Goal: Complete application form: Complete application form

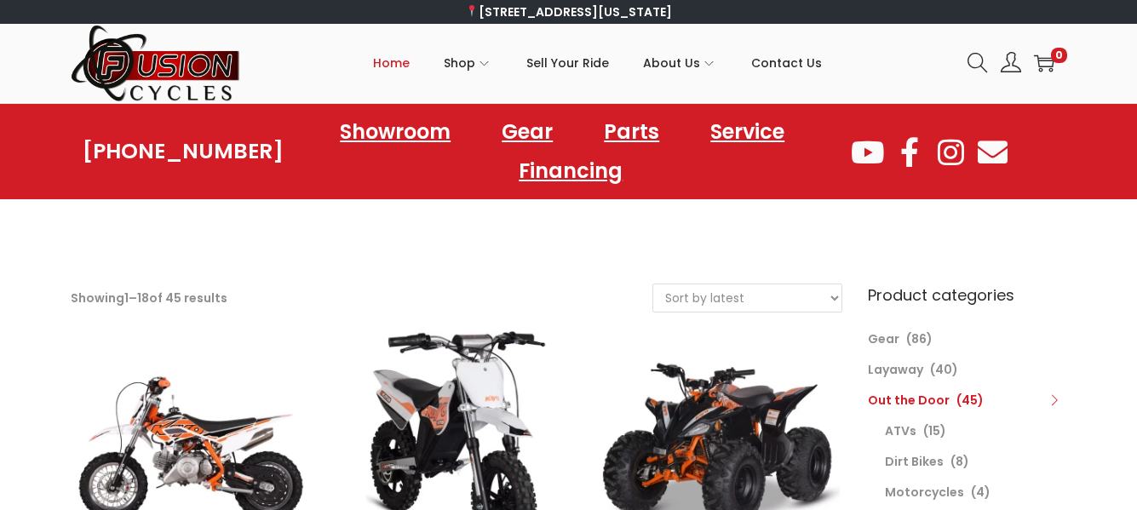
click at [402, 69] on span "Home" at bounding box center [391, 63] width 37 height 43
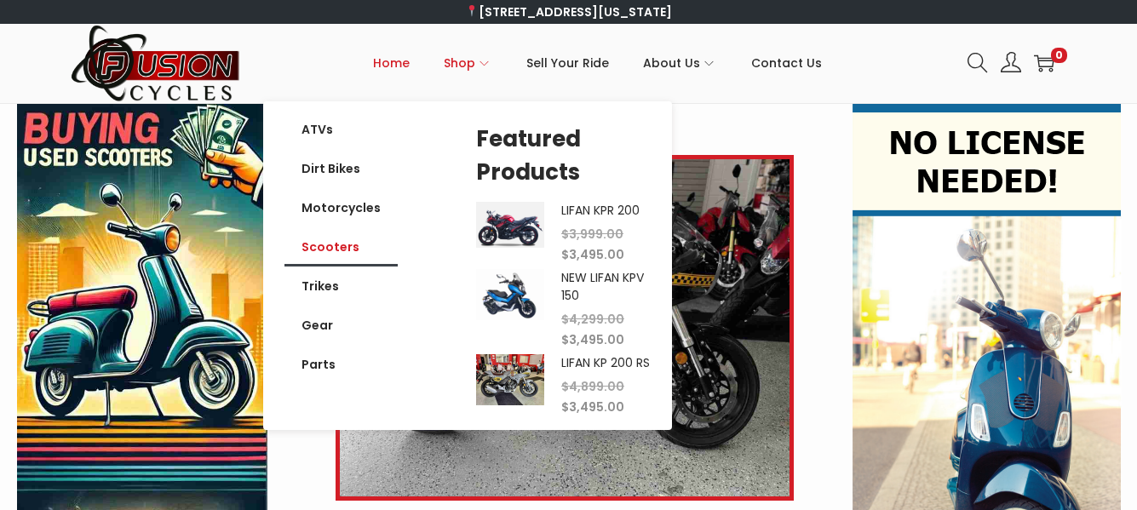
click at [375, 239] on link "Scooters" at bounding box center [341, 246] width 113 height 39
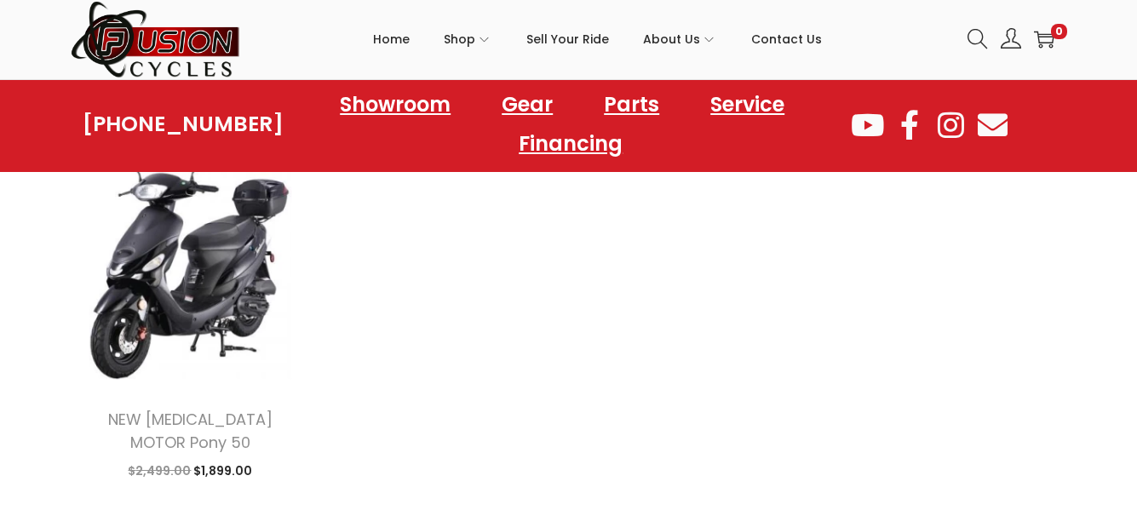
scroll to position [2098, 0]
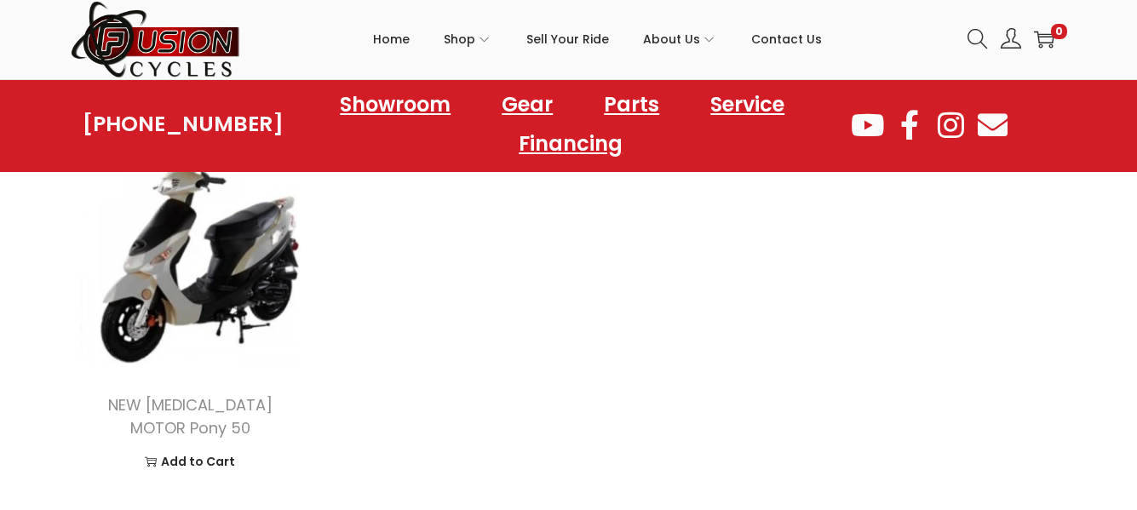
click at [147, 298] on img at bounding box center [191, 248] width 240 height 240
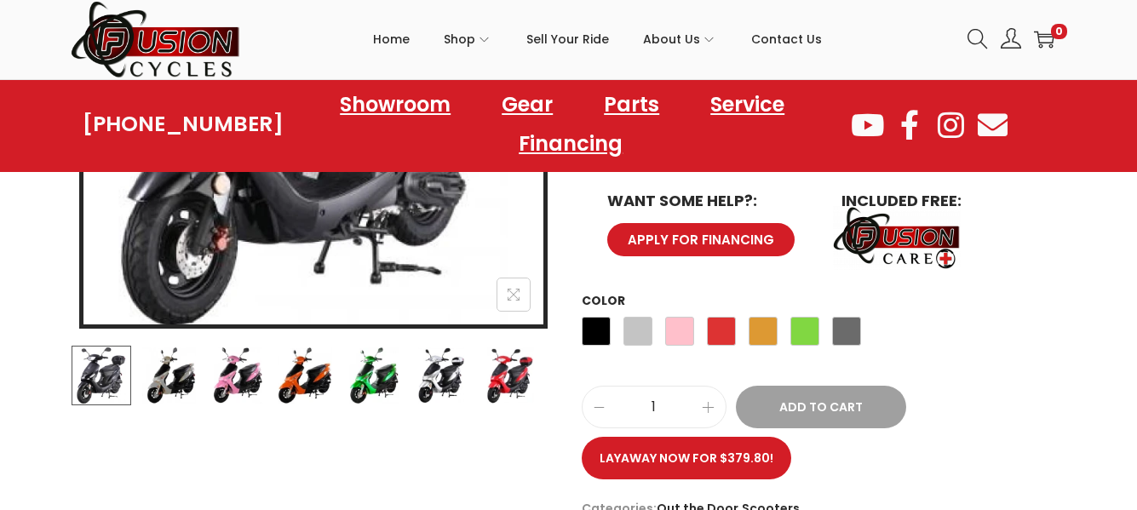
scroll to position [487, 0]
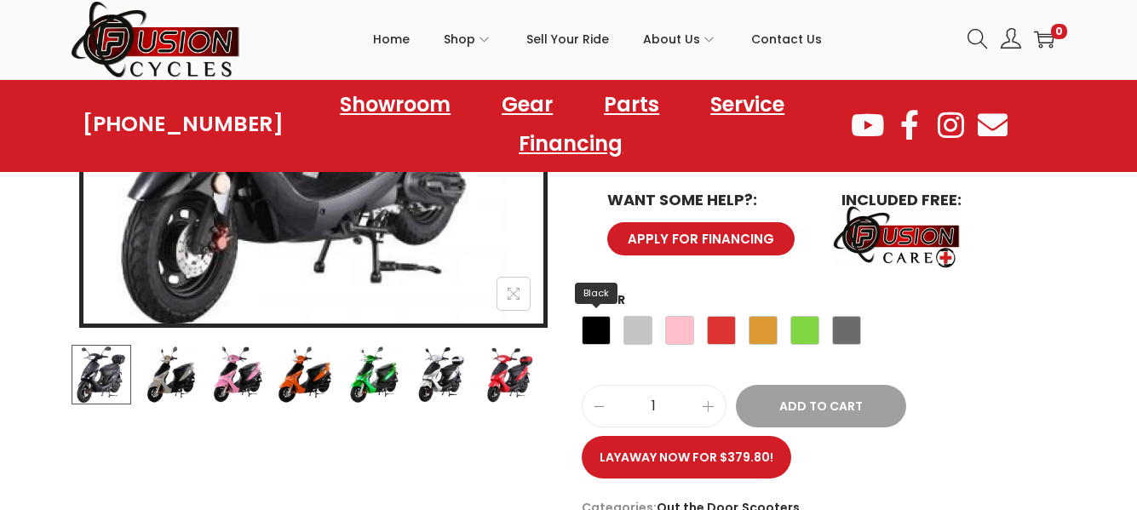
click at [595, 316] on span "Black" at bounding box center [596, 330] width 29 height 29
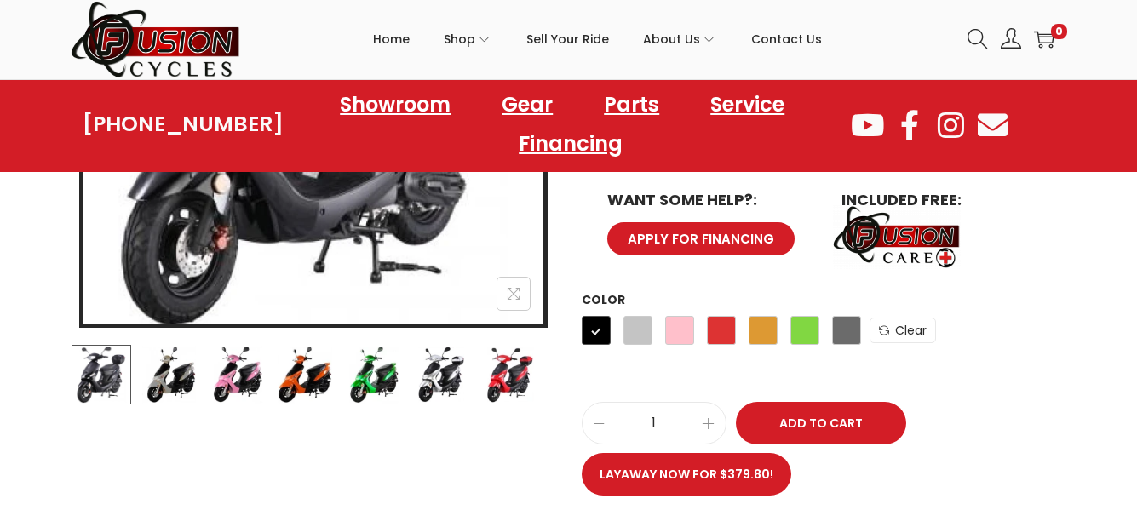
click at [710, 232] on span "APPLY FOR FINANCING" at bounding box center [701, 239] width 158 height 14
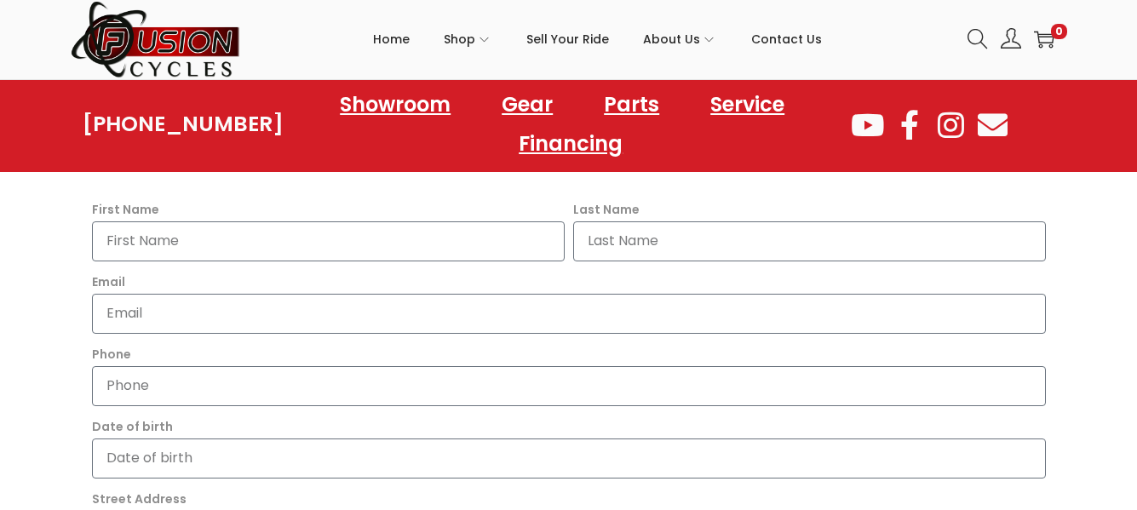
scroll to position [495, 0]
click at [447, 242] on input "First Name" at bounding box center [328, 241] width 473 height 40
type input "[PERSON_NAME]"
type input "[EMAIL_ADDRESS][DOMAIN_NAME]"
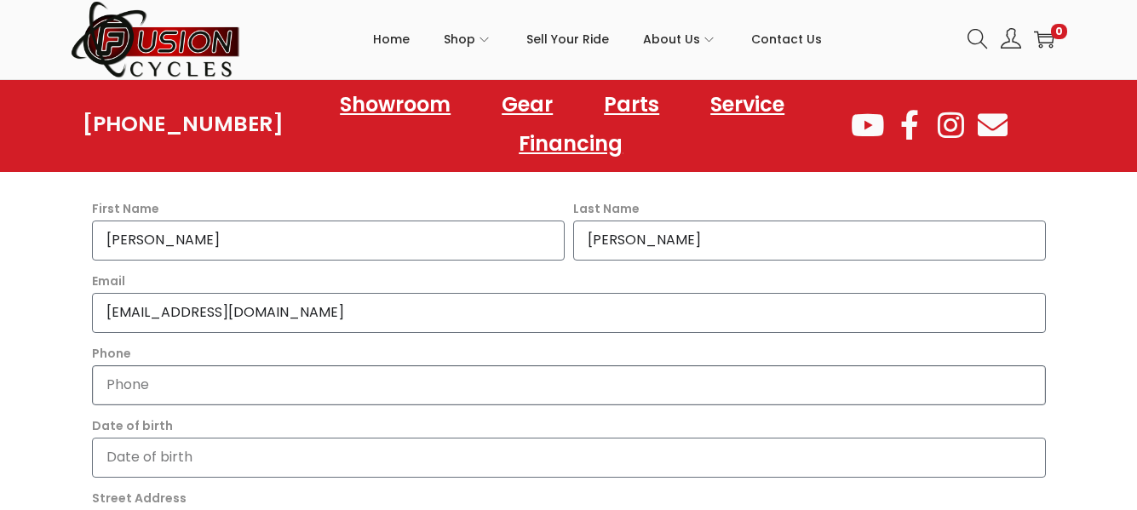
type input "7578310598"
type input "[STREET_ADDRESS][PERSON_NAME]"
type input "[US_STATE][GEOGRAPHIC_DATA]"
type input "VA"
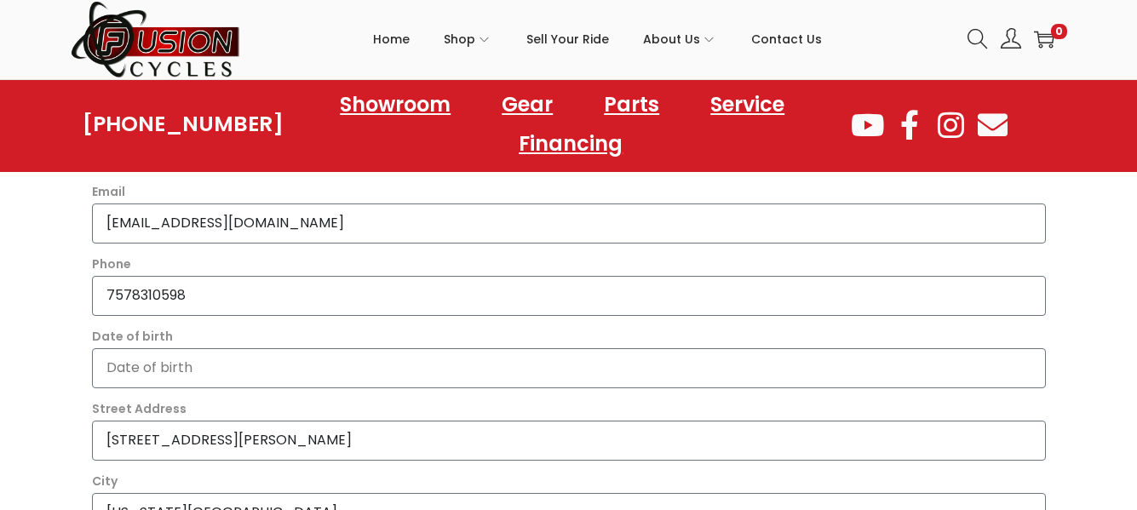
scroll to position [585, 0]
click at [308, 369] on input "Date of birth" at bounding box center [569, 368] width 954 height 40
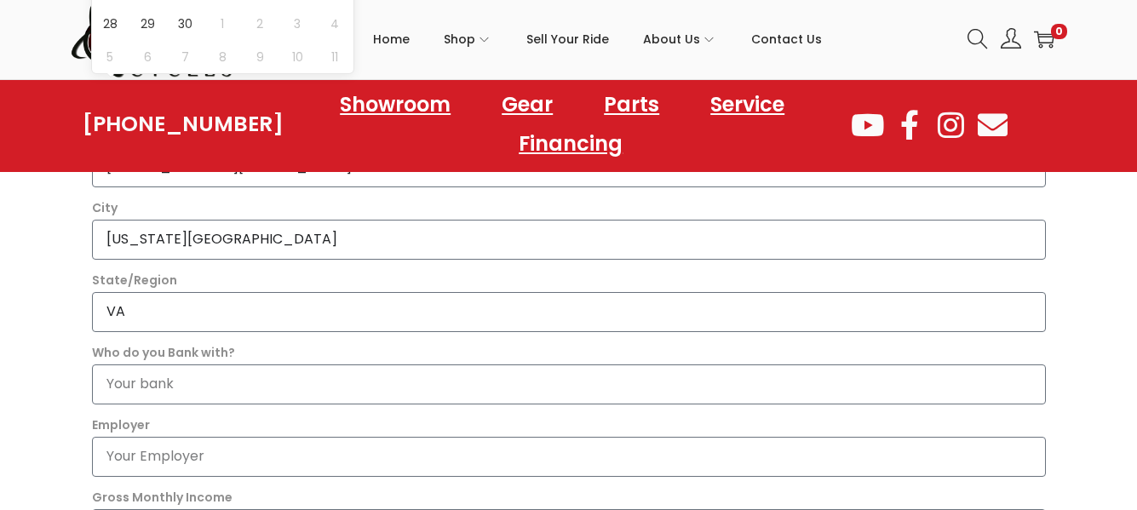
scroll to position [859, 0]
type input "[DATE]"
click at [303, 377] on input "Who do you Bank with?" at bounding box center [569, 384] width 954 height 40
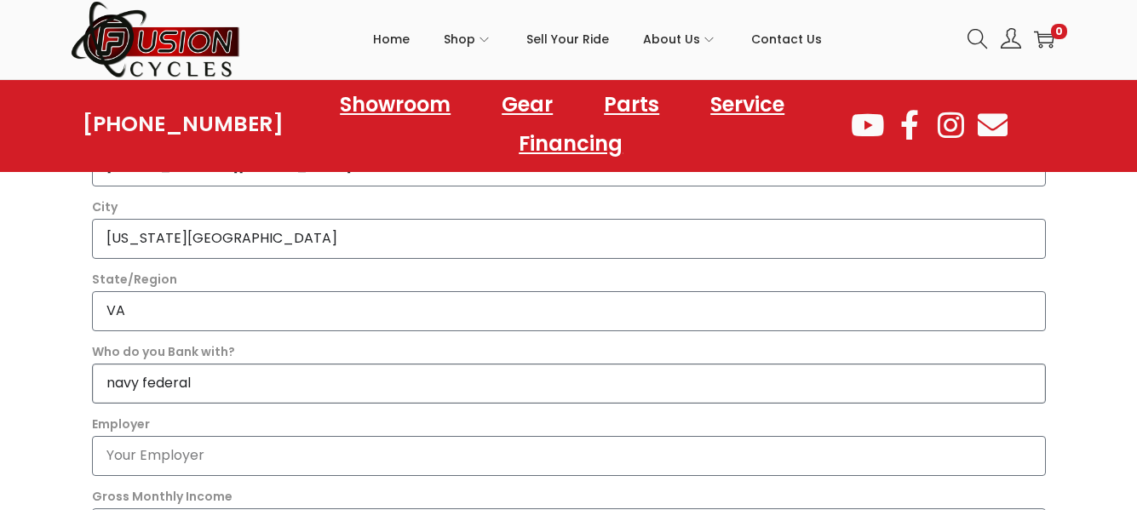
type input "navy federal"
click at [202, 446] on input "Employer" at bounding box center [569, 456] width 954 height 40
type input "a"
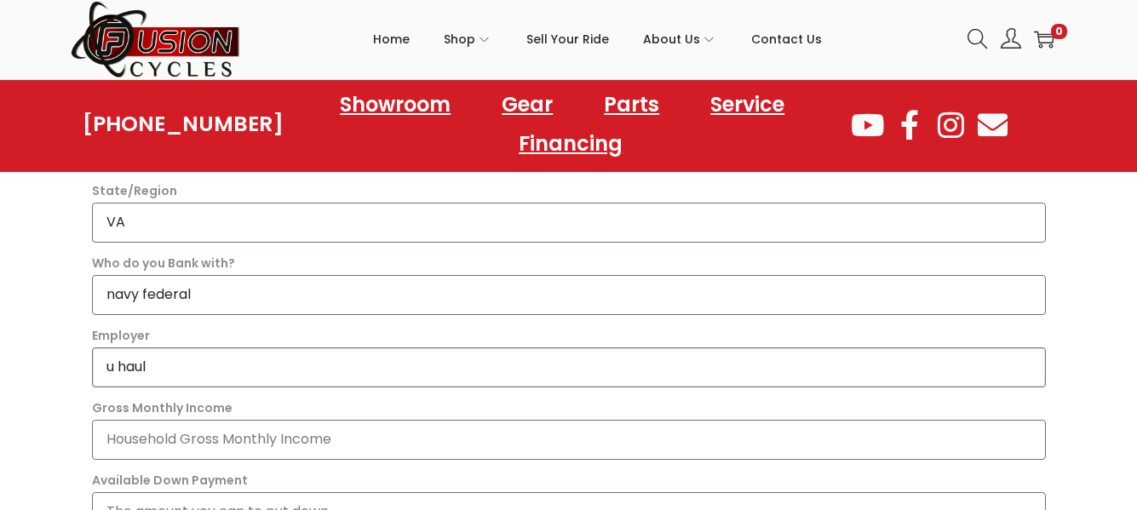
scroll to position [948, 0]
type input "u haul"
click at [199, 447] on input "Gross Monthly Income" at bounding box center [569, 439] width 954 height 40
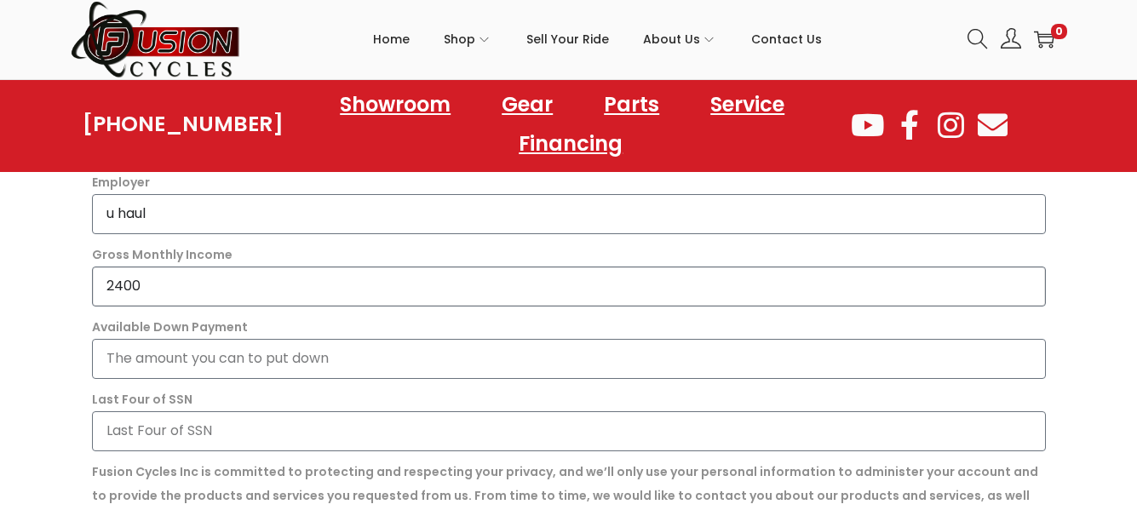
scroll to position [1102, 0]
type input "2400"
click at [213, 361] on input "Available Down Payment" at bounding box center [569, 357] width 954 height 40
type input "500"
click at [196, 432] on input "Last Four of SSN" at bounding box center [569, 430] width 954 height 40
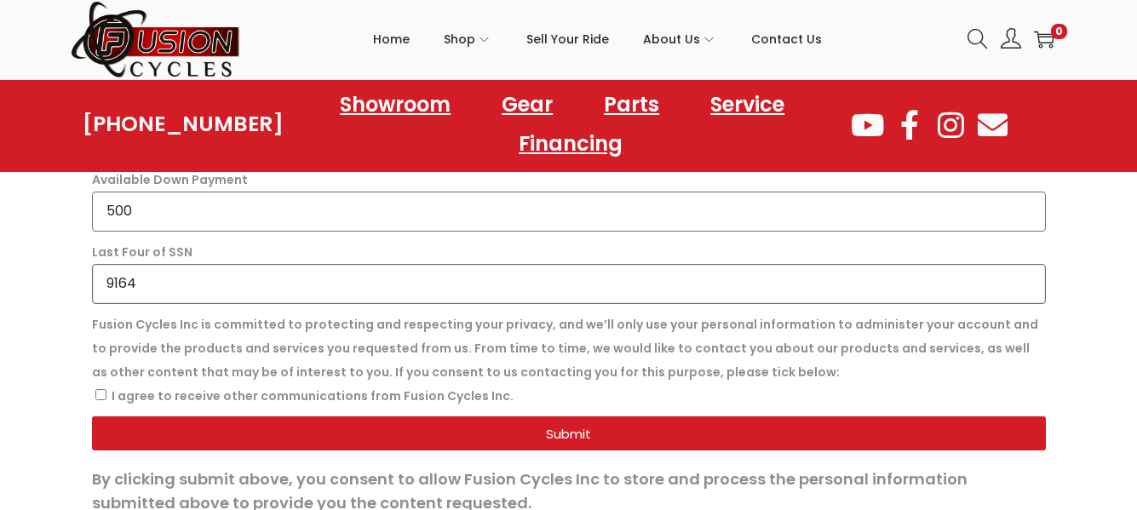
scroll to position [1255, 0]
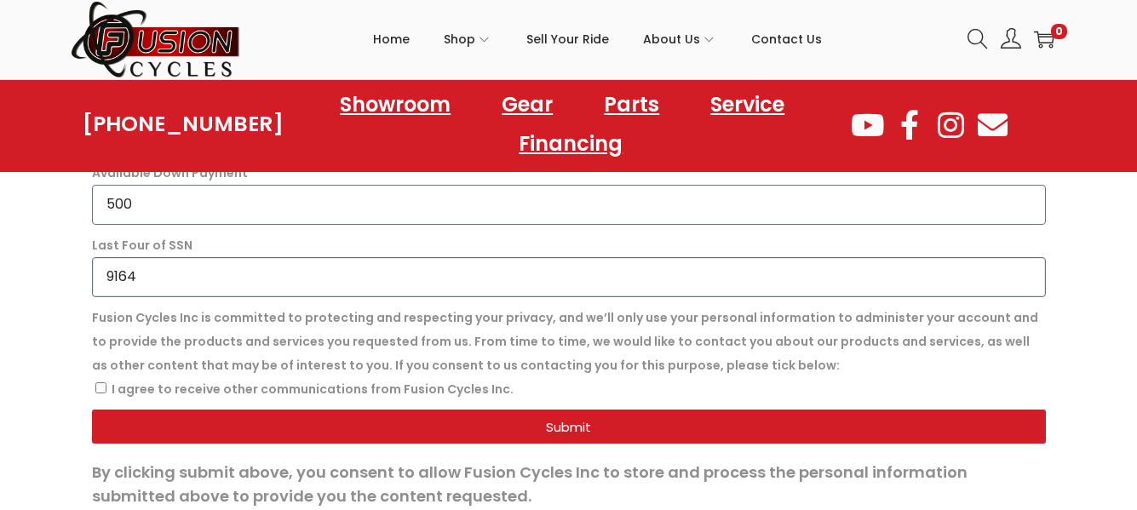
type input "9164"
click at [112, 390] on label "I agree to receive other communications from Fusion Cycles Inc." at bounding box center [313, 389] width 402 height 17
click at [106, 390] on input "I agree to receive other communications from Fusion Cycles Inc." at bounding box center [100, 387] width 11 height 11
checkbox input "true"
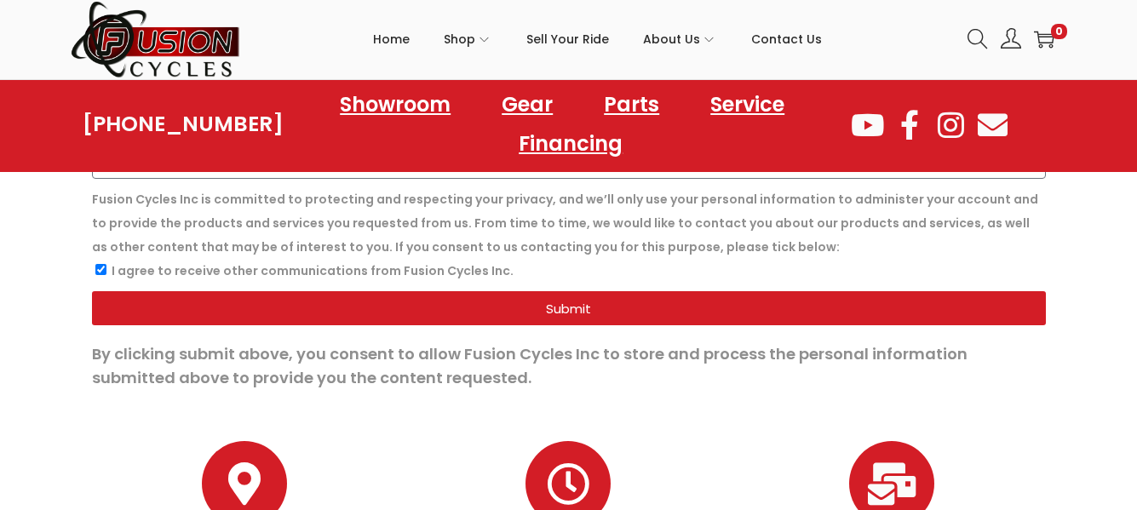
scroll to position [1374, 0]
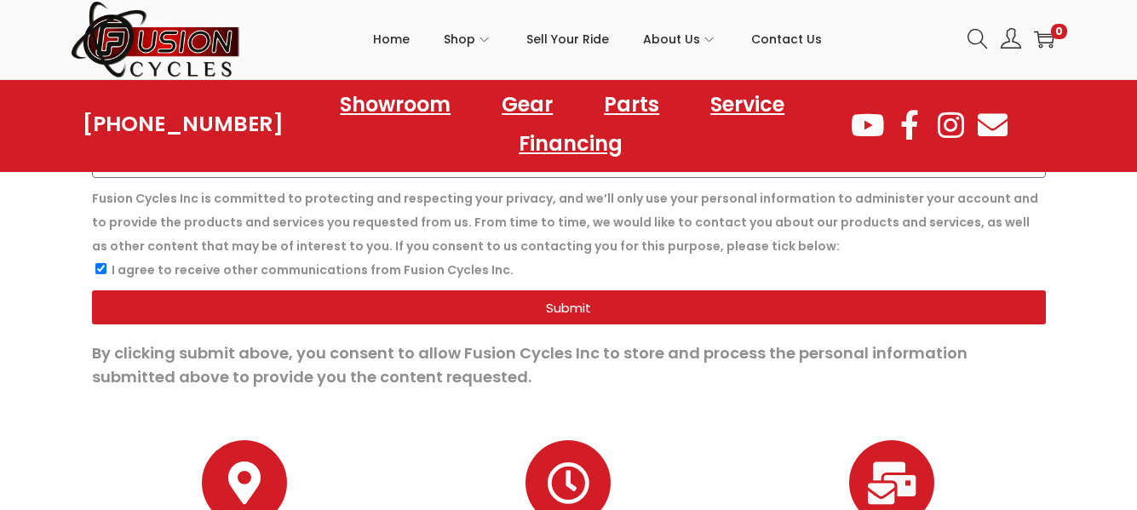
click at [160, 308] on span "Submit" at bounding box center [568, 308] width 913 height 13
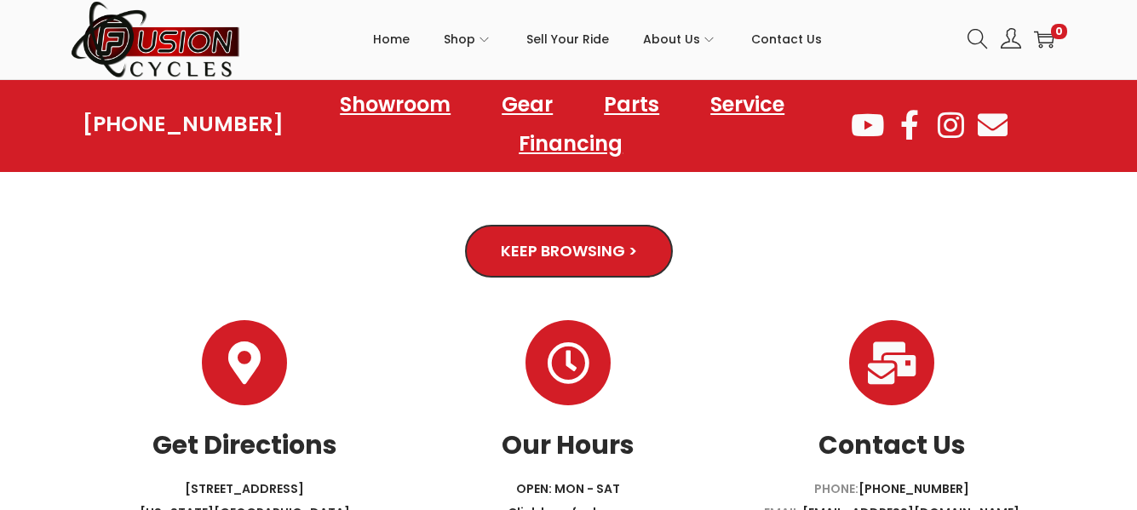
scroll to position [358, 0]
